Goal: Information Seeking & Learning: Learn about a topic

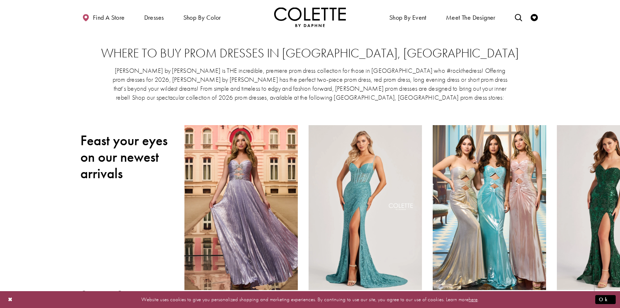
scroll to position [7, 0]
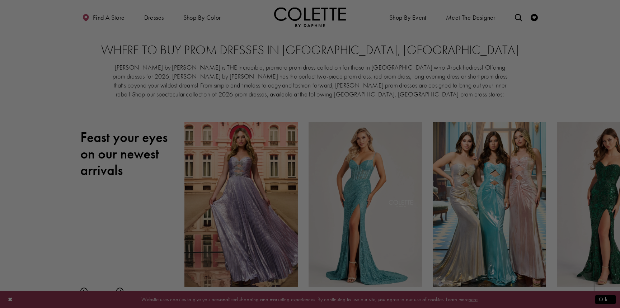
click at [121, 21] on div at bounding box center [313, 155] width 626 height 311
click at [156, 19] on div at bounding box center [313, 155] width 626 height 311
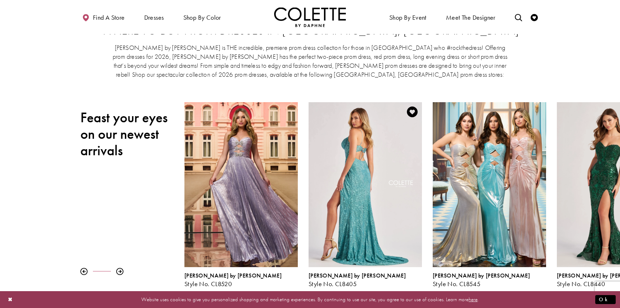
scroll to position [0, 0]
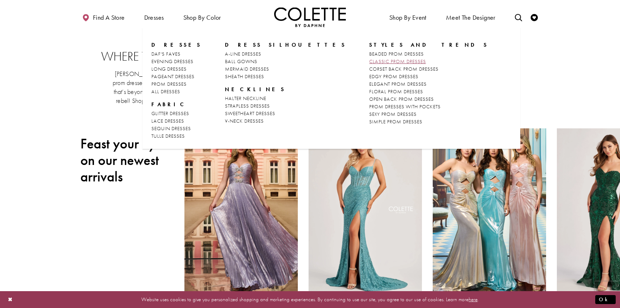
click at [369, 61] on span "CLASSIC PROM DRESSES" at bounding box center [397, 61] width 57 height 6
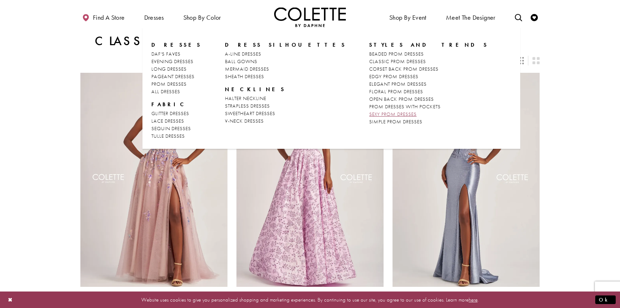
click at [369, 114] on span "SEXY PROM DRESSES" at bounding box center [392, 114] width 47 height 6
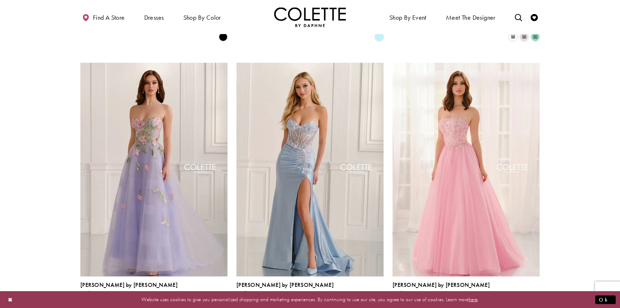
scroll to position [822, 0]
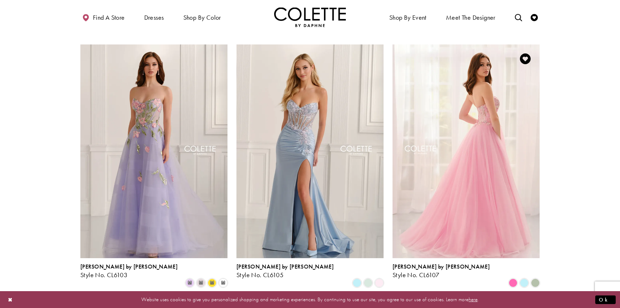
click at [455, 123] on img "Visit Colette by Daphne Style No. CL6107 Page" at bounding box center [465, 151] width 147 height 214
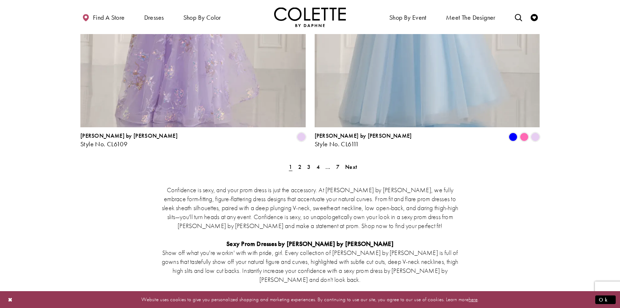
scroll to position [1333, 0]
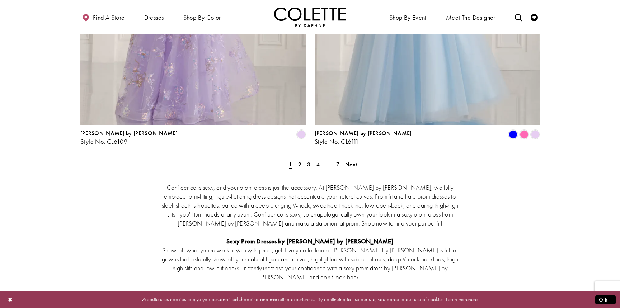
click at [300, 167] on div "Confidence is sexy, and your prom dress is just the accessory. At Colette by Da…" at bounding box center [309, 298] width 459 height 263
click at [300, 159] on link "2" at bounding box center [300, 164] width 8 height 10
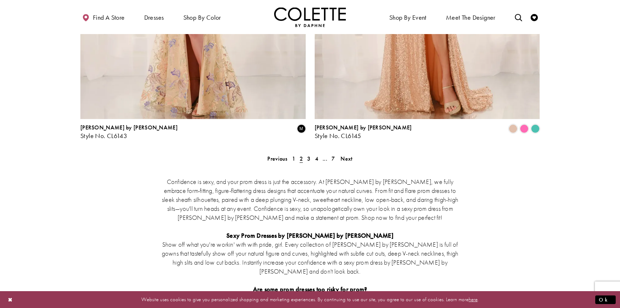
scroll to position [1368, 0]
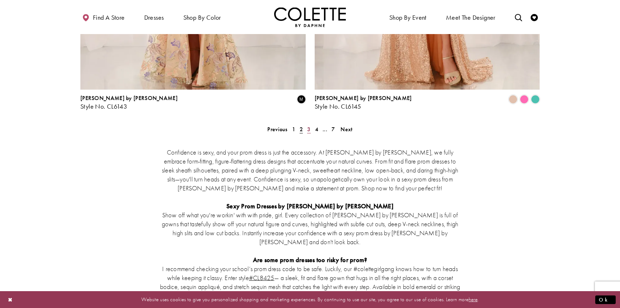
click at [309, 125] on span "3" at bounding box center [308, 129] width 3 height 8
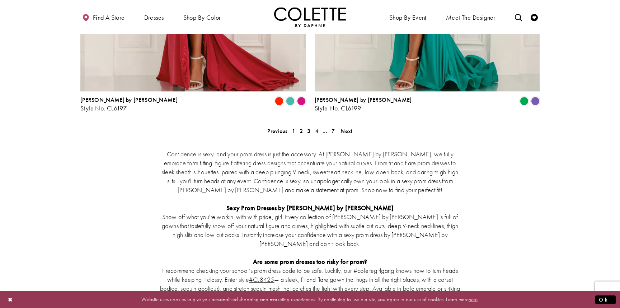
scroll to position [1309, 0]
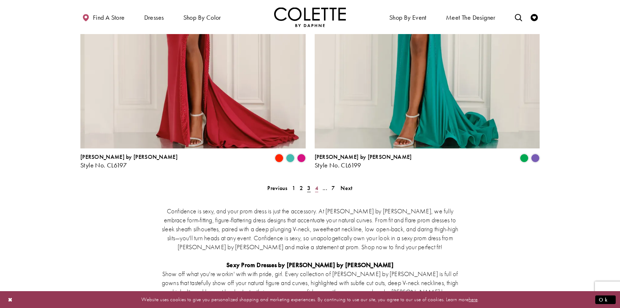
click at [317, 184] on span "4" at bounding box center [316, 188] width 3 height 8
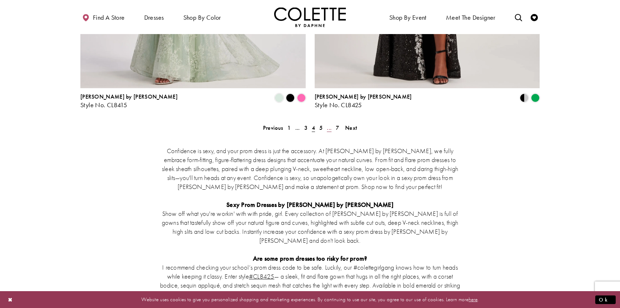
scroll to position [1369, 0]
click at [359, 123] on link "Next" at bounding box center [351, 128] width 16 height 10
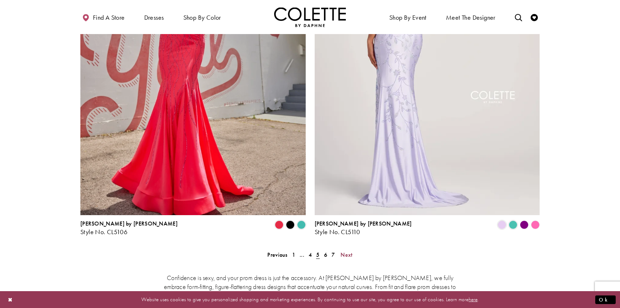
scroll to position [1247, 0]
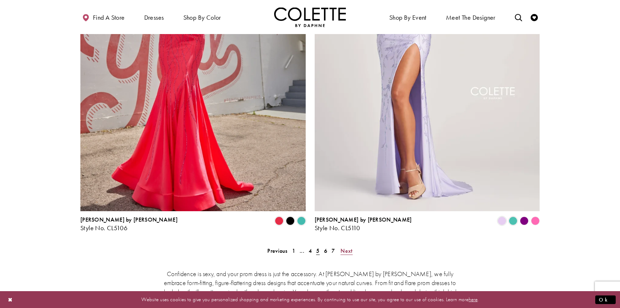
click at [349, 247] on span "Next" at bounding box center [346, 251] width 12 height 8
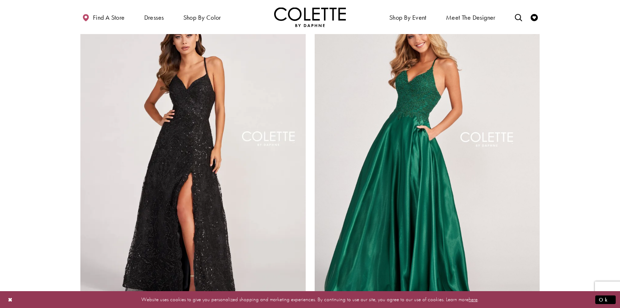
scroll to position [1141, 0]
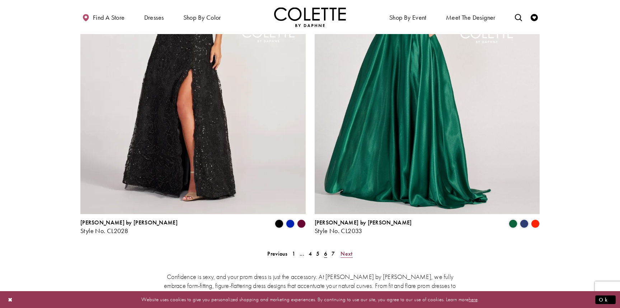
click at [347, 250] on span "Next" at bounding box center [346, 254] width 12 height 8
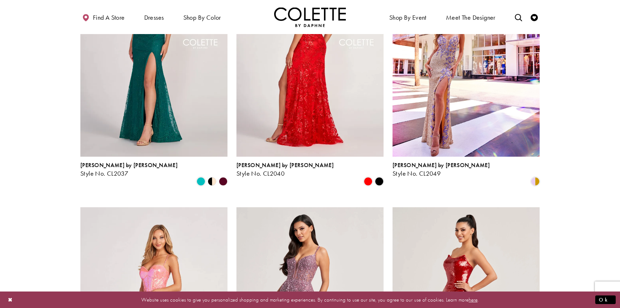
scroll to position [62, 0]
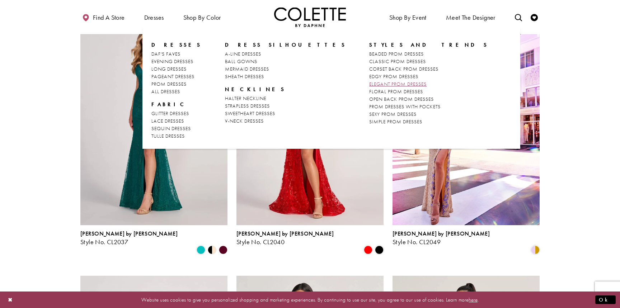
click at [369, 84] on span "ELEGANT PROM DRESSES" at bounding box center [397, 84] width 57 height 6
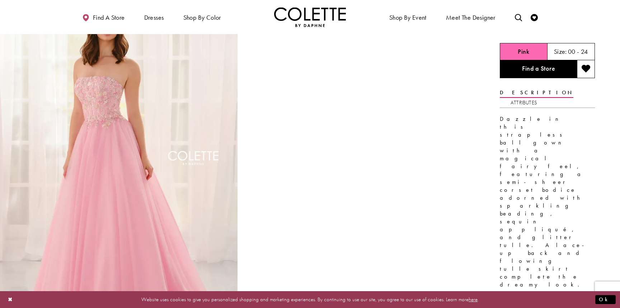
scroll to position [39, 0]
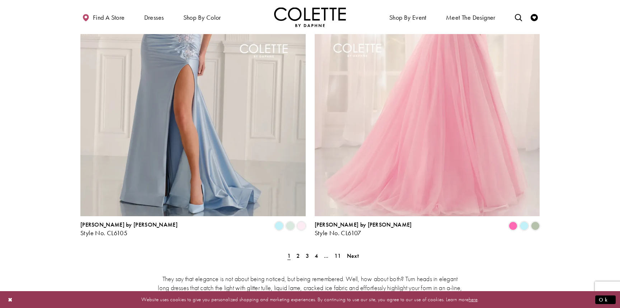
scroll to position [1245, 0]
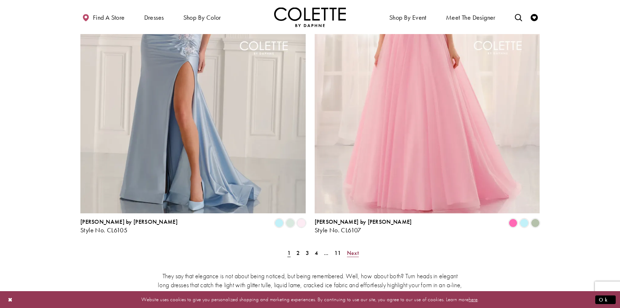
click at [355, 249] on span "Next" at bounding box center [353, 253] width 12 height 8
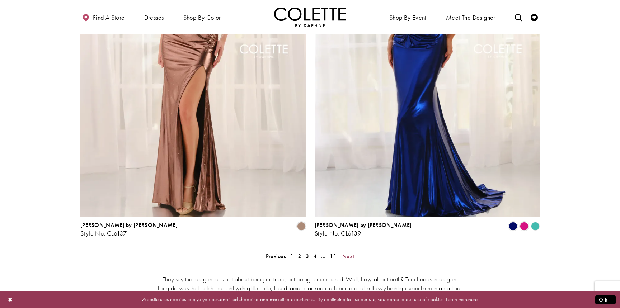
scroll to position [1250, 0]
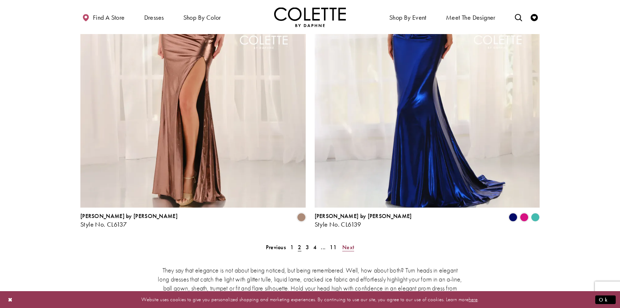
click at [350, 243] on span "Next" at bounding box center [348, 247] width 12 height 8
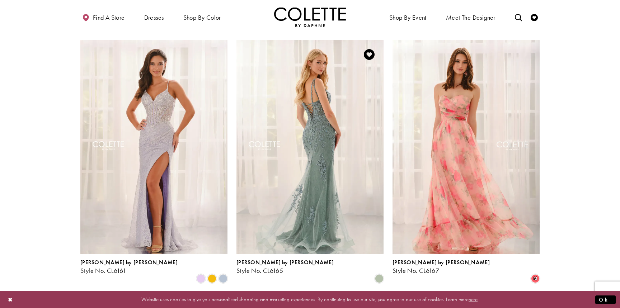
scroll to position [810, 0]
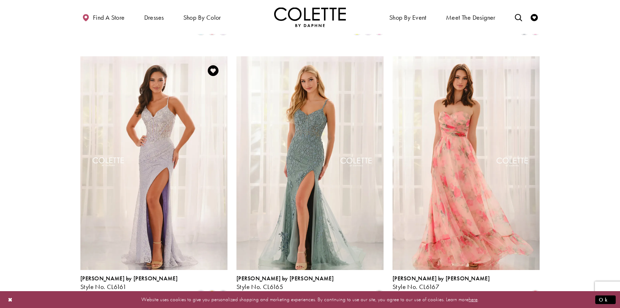
click at [217, 289] on div "Product List" at bounding box center [212, 294] width 11 height 11
click at [213, 290] on span "Product List" at bounding box center [212, 294] width 9 height 9
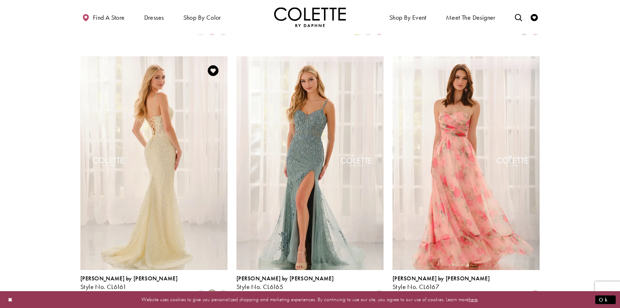
click at [163, 115] on img "Visit Colette by Daphne Style No. CL6161 Page" at bounding box center [153, 163] width 147 height 214
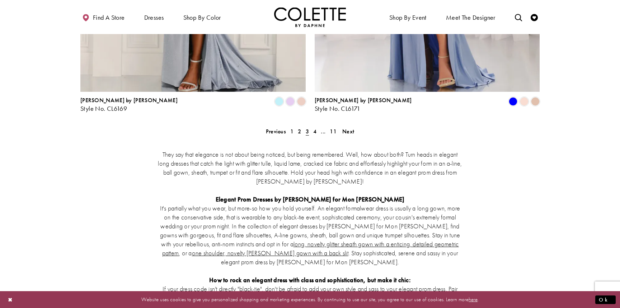
scroll to position [1376, 0]
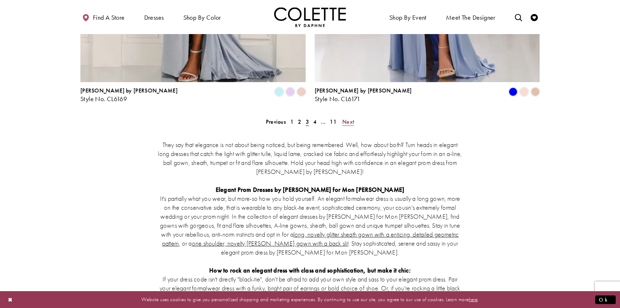
click at [352, 118] on span "Next" at bounding box center [348, 122] width 12 height 8
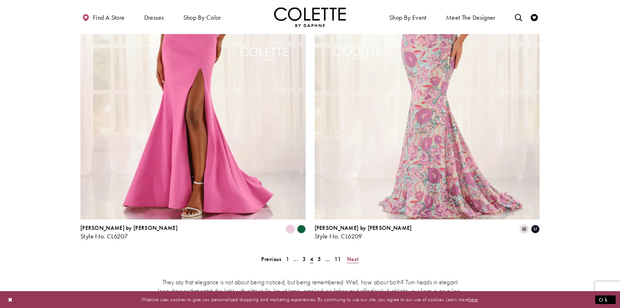
scroll to position [1239, 0]
click at [353, 255] on span "Next" at bounding box center [353, 259] width 12 height 8
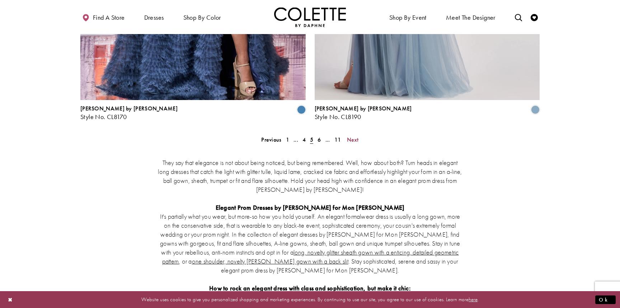
scroll to position [1373, 0]
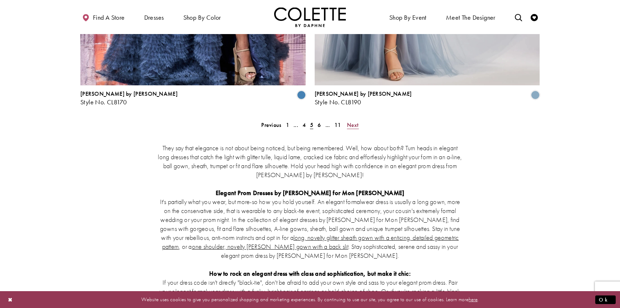
click at [352, 121] on span "Next" at bounding box center [353, 125] width 12 height 8
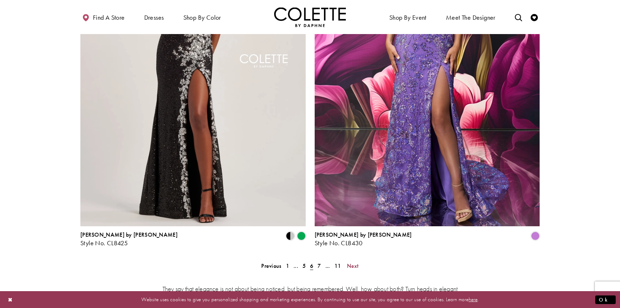
scroll to position [1269, 0]
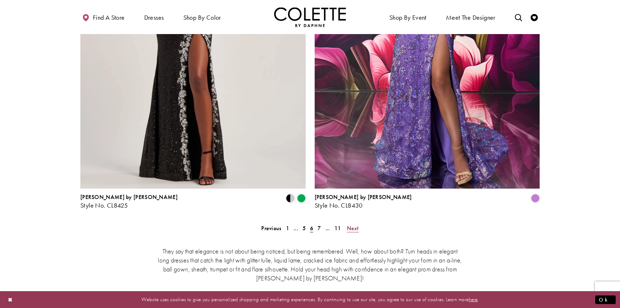
click at [357, 224] on span "Next" at bounding box center [353, 228] width 12 height 8
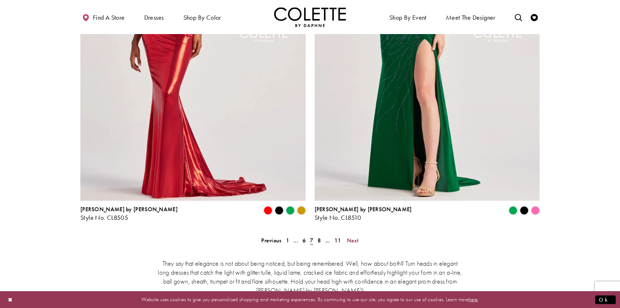
scroll to position [1265, 0]
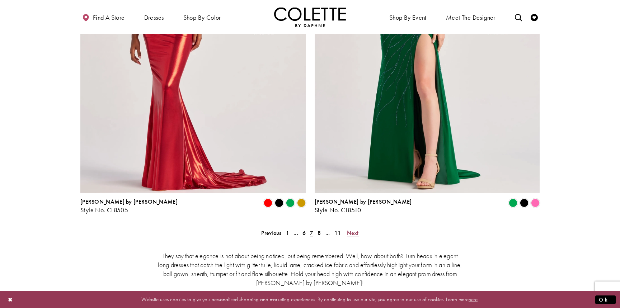
click at [352, 229] on span "Next" at bounding box center [353, 233] width 12 height 8
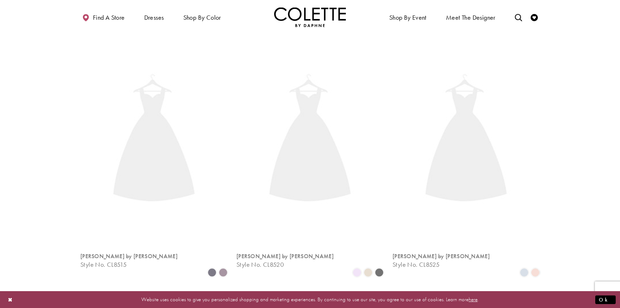
scroll to position [39, 0]
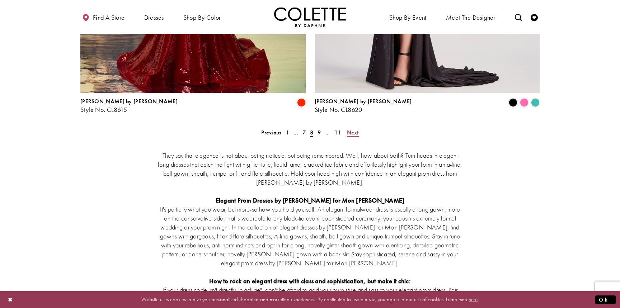
click at [352, 129] on span "Next" at bounding box center [353, 133] width 12 height 8
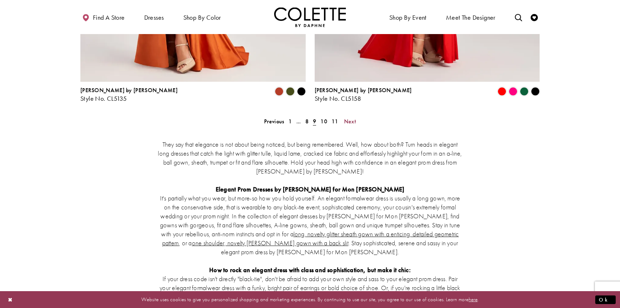
scroll to position [1379, 0]
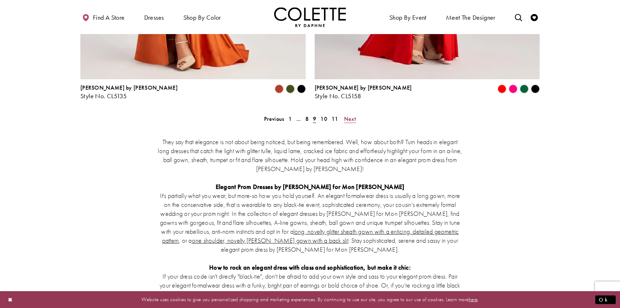
click at [350, 115] on span "Next" at bounding box center [350, 119] width 12 height 8
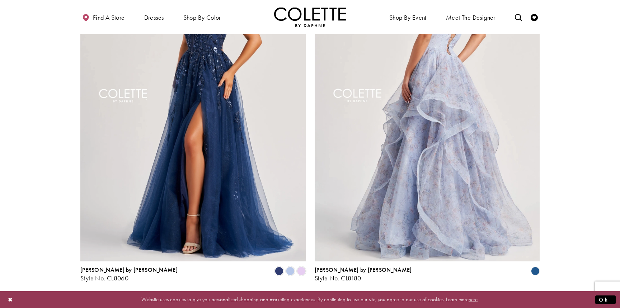
scroll to position [1214, 0]
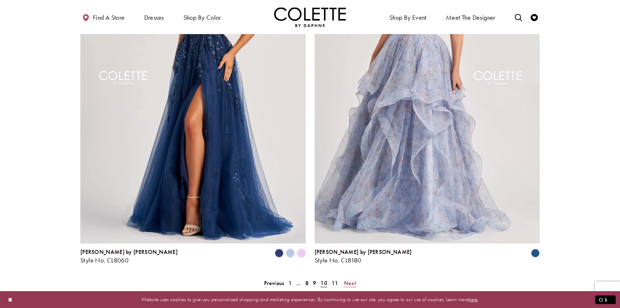
click at [354, 279] on span "Next" at bounding box center [350, 283] width 12 height 8
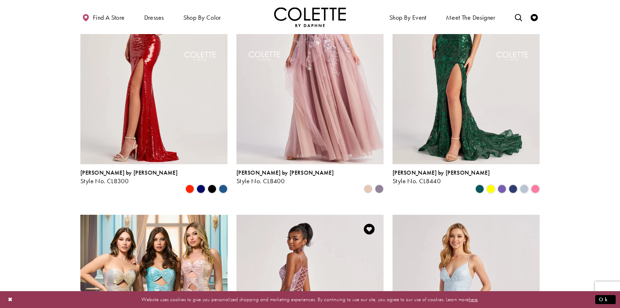
scroll to position [380, 0]
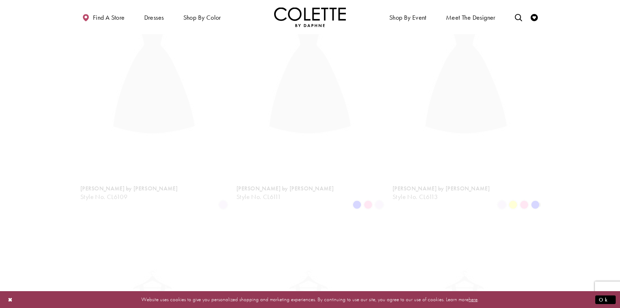
scroll to position [39, 0]
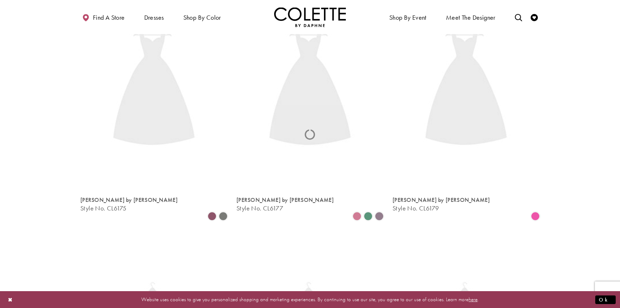
scroll to position [39, 0]
